Goal: Transaction & Acquisition: Purchase product/service

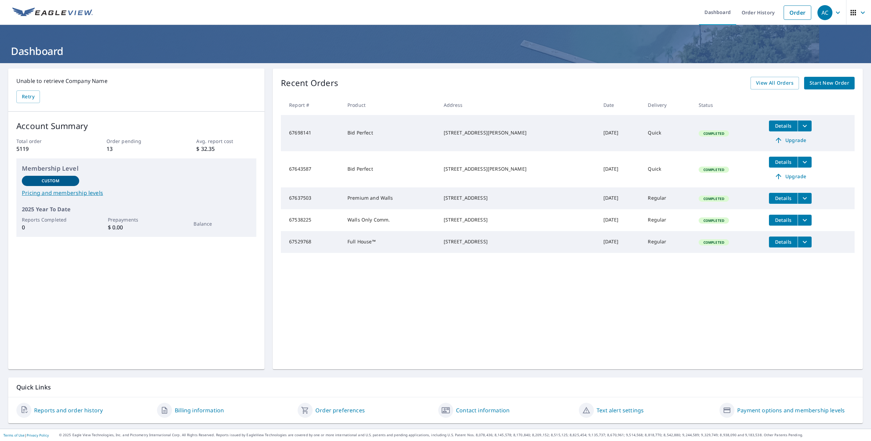
click at [827, 85] on span "Start New Order" at bounding box center [829, 83] width 40 height 9
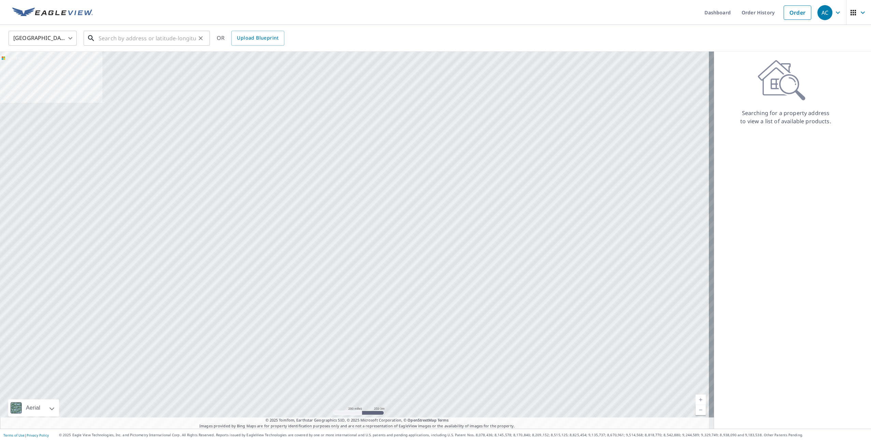
click at [171, 38] on input "text" at bounding box center [147, 38] width 97 height 19
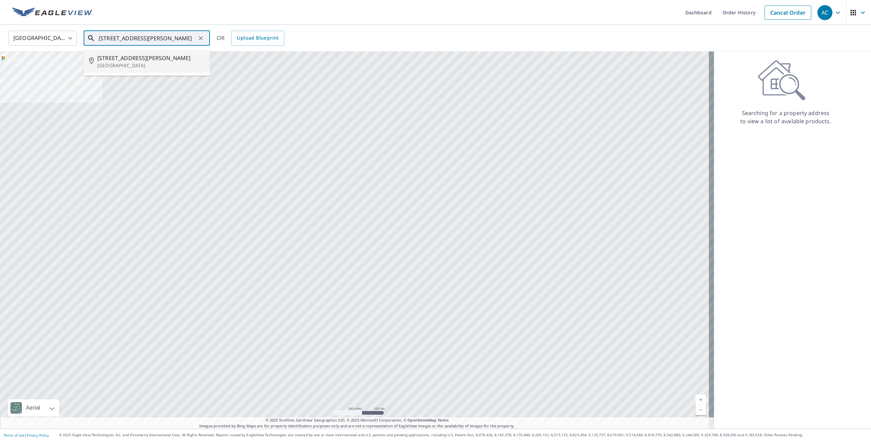
click at [155, 68] on p "[GEOGRAPHIC_DATA]" at bounding box center [150, 65] width 107 height 7
type input "[STREET_ADDRESS][PERSON_NAME]"
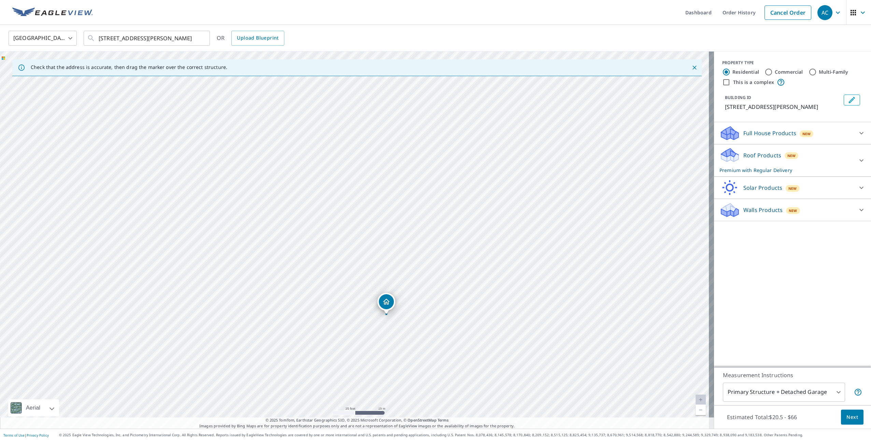
click at [772, 212] on p "Walls Products" at bounding box center [762, 210] width 39 height 8
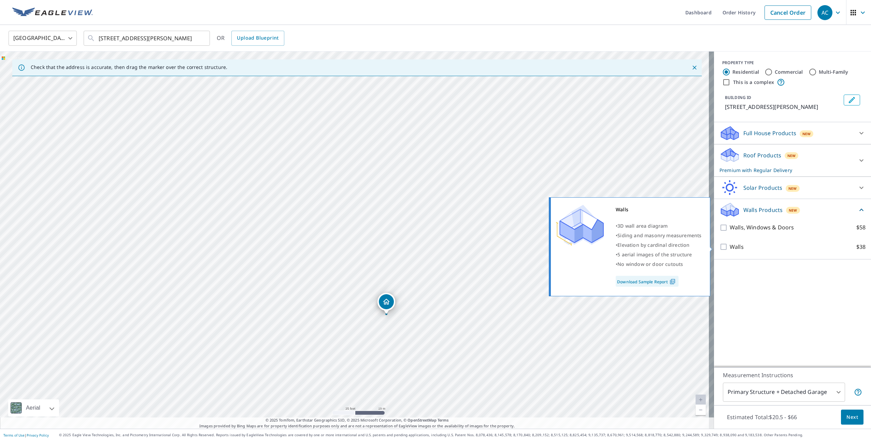
click at [719, 245] on input "Walls $38" at bounding box center [724, 247] width 10 height 8
checkbox input "true"
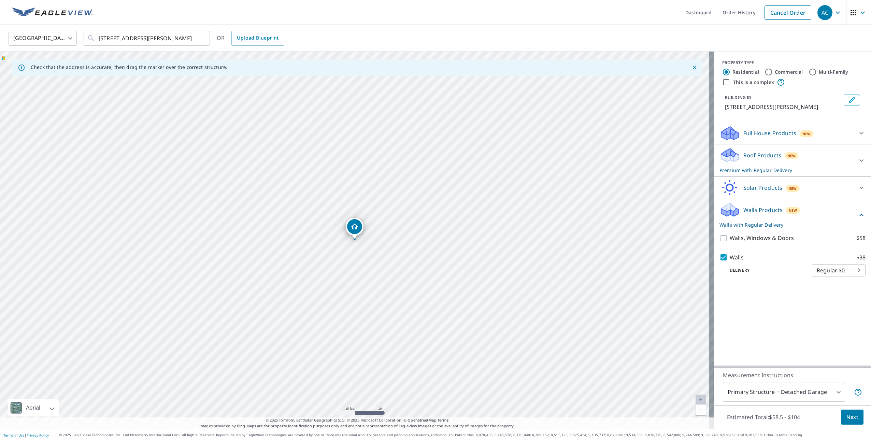
click at [766, 392] on body "AC AC Dashboard Order History Cancel Order AC United States [GEOGRAPHIC_DATA] ​…" at bounding box center [435, 220] width 871 height 441
click at [772, 403] on li "Primary Structure Only" at bounding box center [778, 402] width 122 height 12
type input "2"
click at [850, 272] on body "AC AC Dashboard Order History Cancel Order AC United States [GEOGRAPHIC_DATA] ​…" at bounding box center [435, 220] width 871 height 441
click at [850, 272] on ul "Regular $0" at bounding box center [834, 270] width 54 height 18
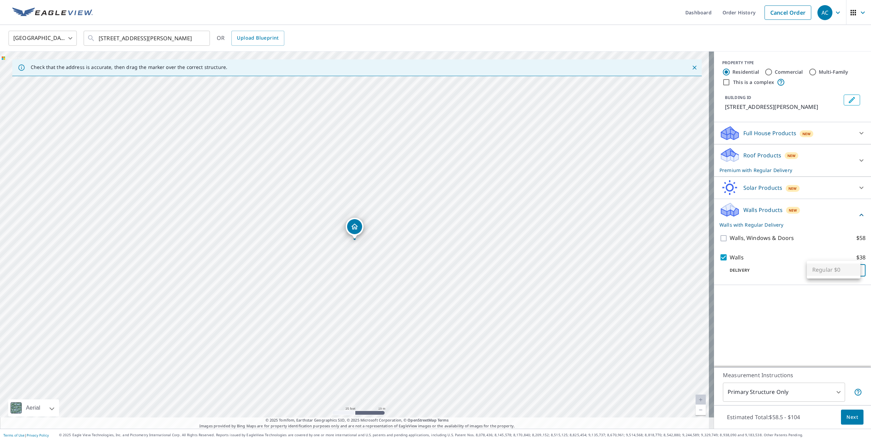
click at [811, 303] on div at bounding box center [435, 220] width 871 height 441
click at [828, 390] on body "AC AC Dashboard Order History Cancel Order AC United States [GEOGRAPHIC_DATA] ​…" at bounding box center [435, 220] width 871 height 441
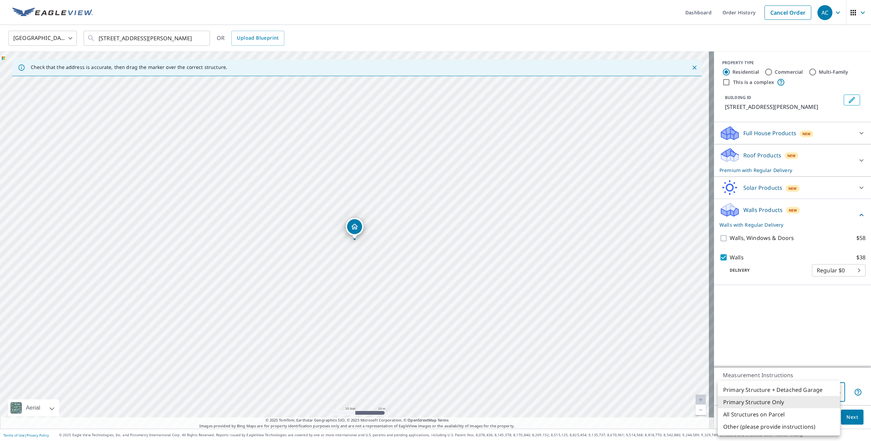
click at [764, 401] on li "Primary Structure Only" at bounding box center [778, 402] width 122 height 12
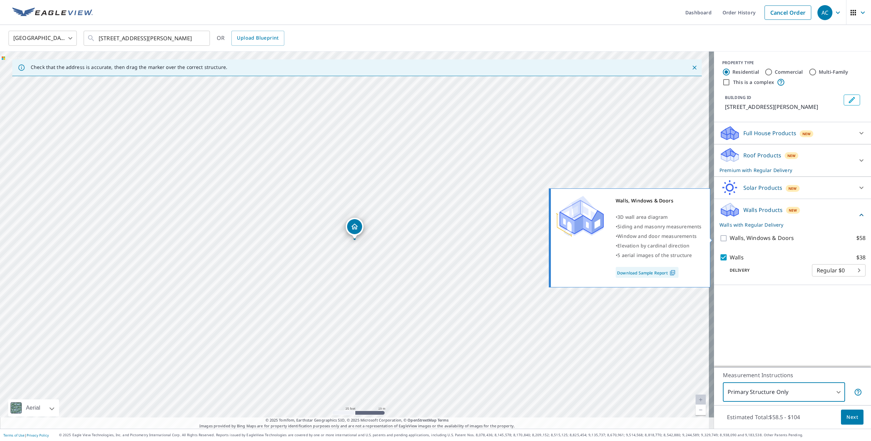
click at [720, 237] on input "Walls, Windows & Doors $58" at bounding box center [724, 238] width 10 height 8
checkbox input "true"
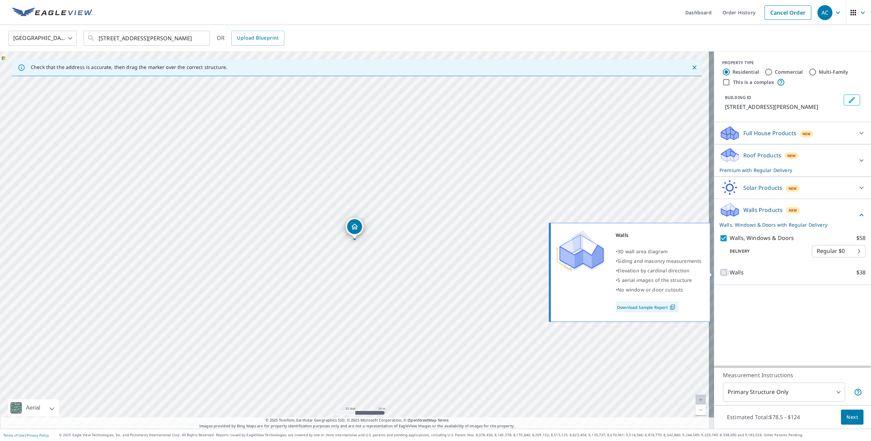
click at [719, 272] on input "Walls $38" at bounding box center [724, 272] width 10 height 8
checkbox input "true"
checkbox input "false"
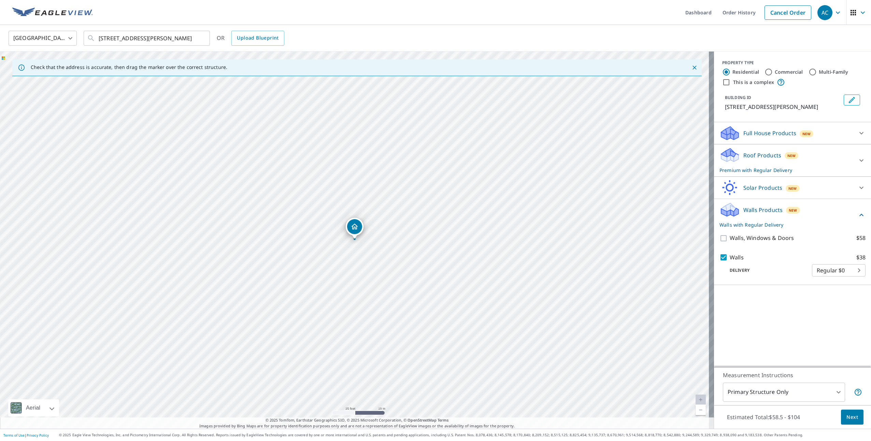
click at [846, 416] on span "Next" at bounding box center [852, 417] width 12 height 9
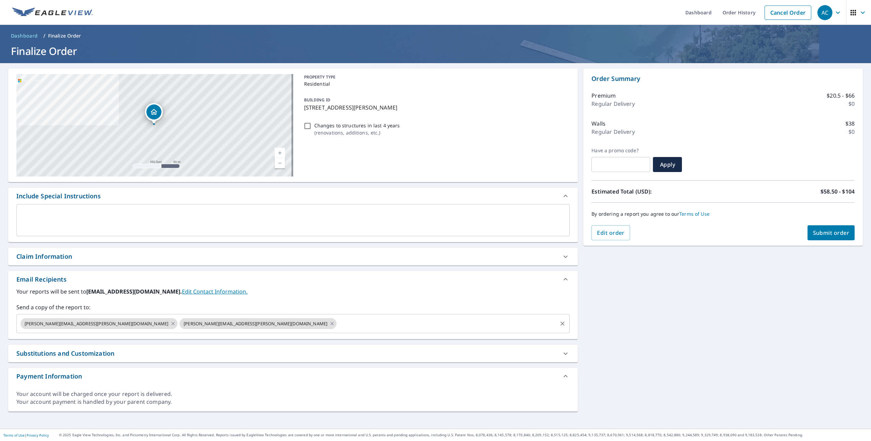
click at [337, 319] on input "text" at bounding box center [446, 323] width 219 height 13
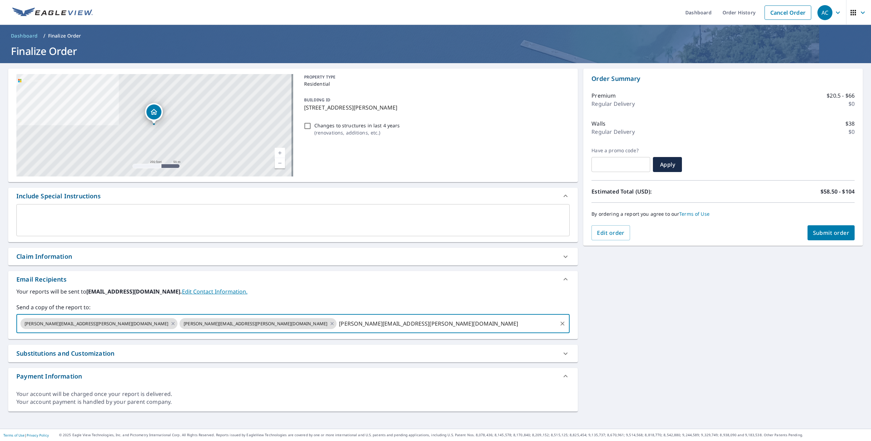
type input "[PERSON_NAME][EMAIL_ADDRESS][PERSON_NAME][DOMAIN_NAME]"
click at [95, 216] on textarea at bounding box center [292, 220] width 543 height 19
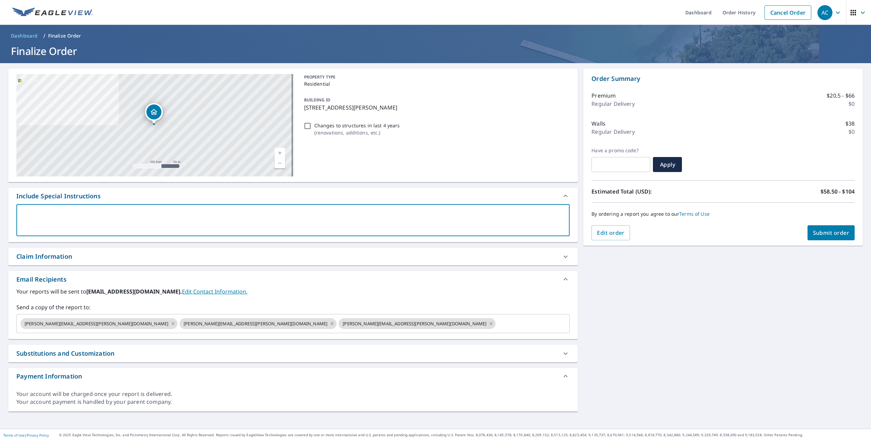
type textarea "T"
type textarea "x"
type textarea "TA"
type textarea "x"
type textarea "TA"
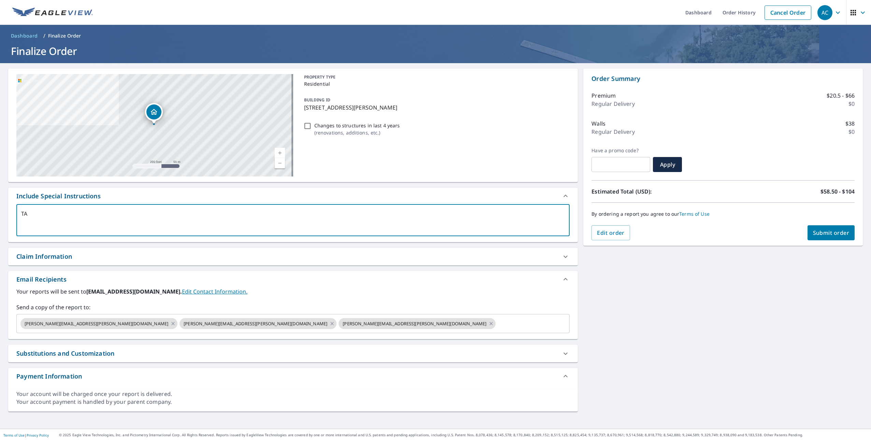
type textarea "x"
type textarea "TA R"
type textarea "x"
type textarea "TA Ro"
type textarea "x"
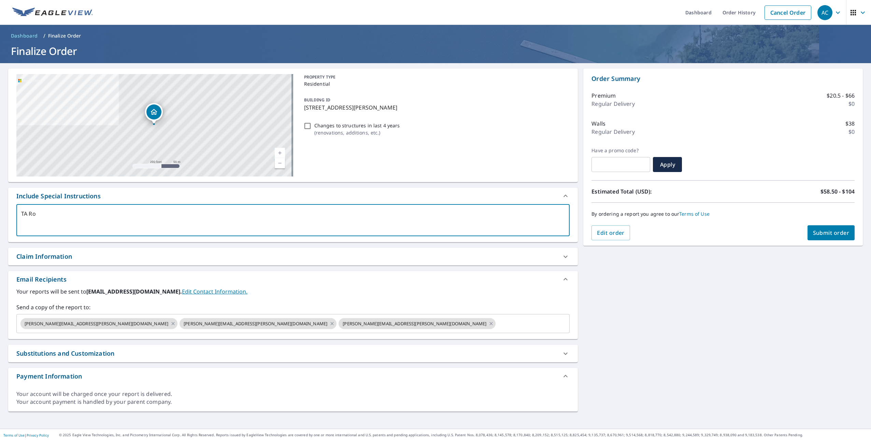
type textarea "TA Roo"
type textarea "x"
type textarea "TA Roof"
type textarea "x"
type textarea "TA Roofi"
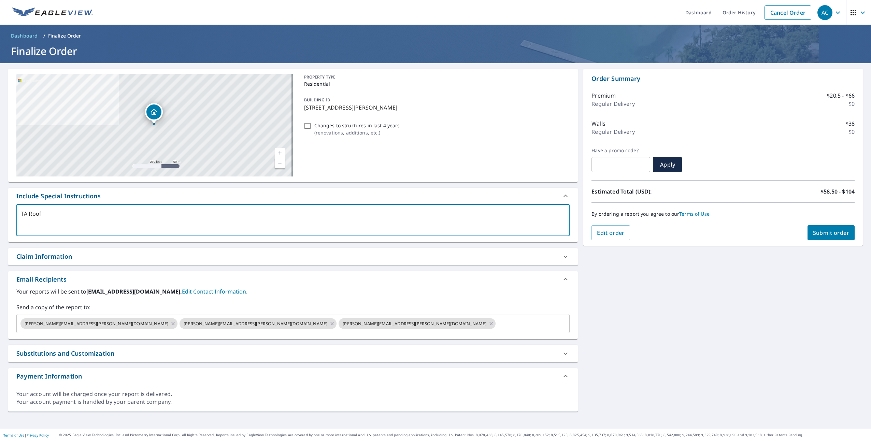
type textarea "x"
type textarea "TA Roofin"
type textarea "x"
type textarea "TA Roofing"
type textarea "x"
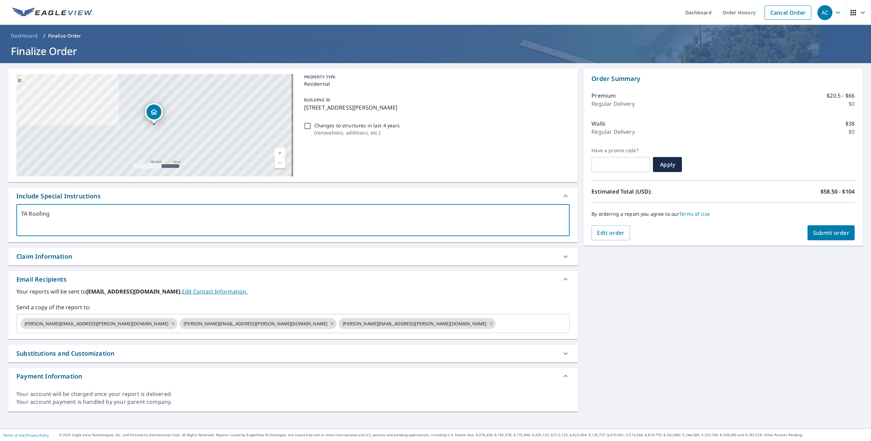
type textarea "TA Roofing"
click at [830, 232] on span "Submit order" at bounding box center [831, 233] width 37 height 8
type textarea "x"
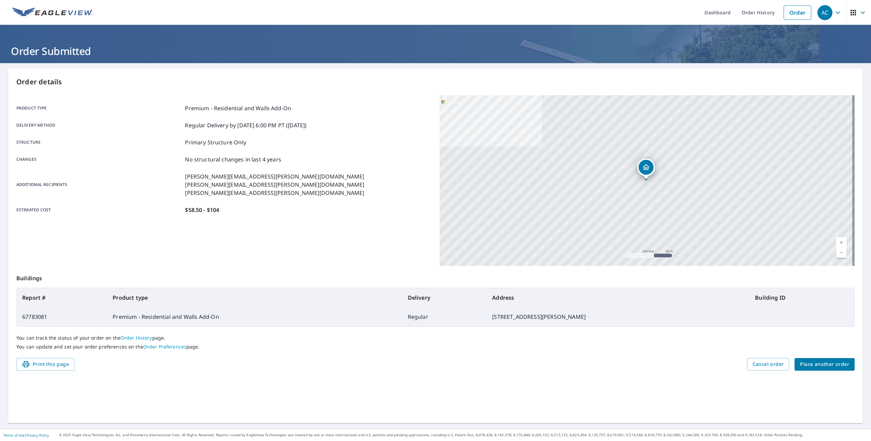
click at [824, 12] on div "AC" at bounding box center [824, 12] width 15 height 15
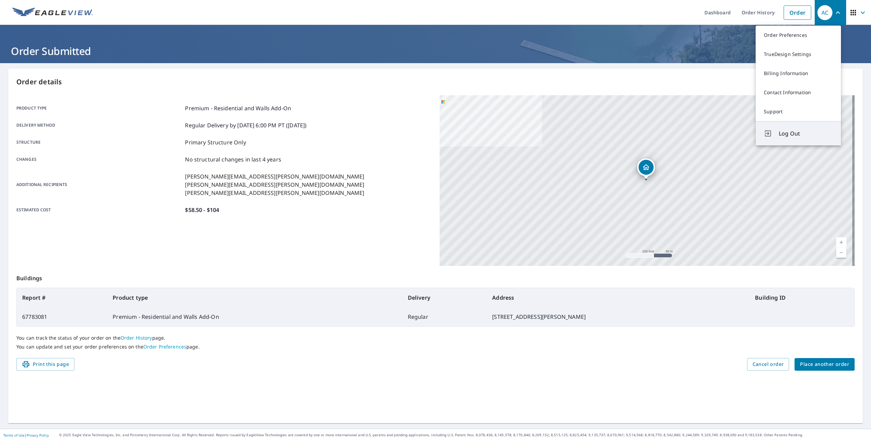
click at [791, 133] on span "Log Out" at bounding box center [806, 133] width 54 height 8
